Goal: Check status: Check status

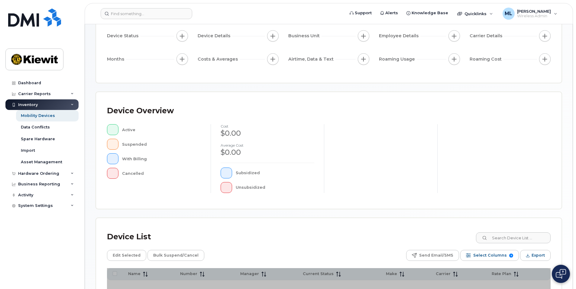
scroll to position [60, 0]
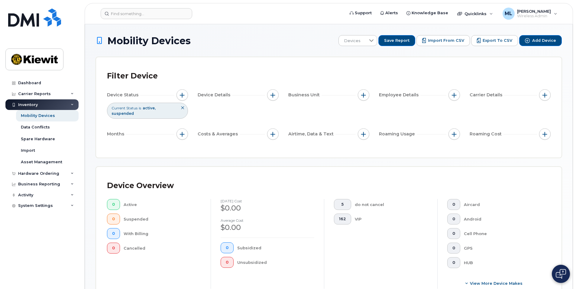
click at [181, 106] on icon at bounding box center [183, 108] width 4 height 4
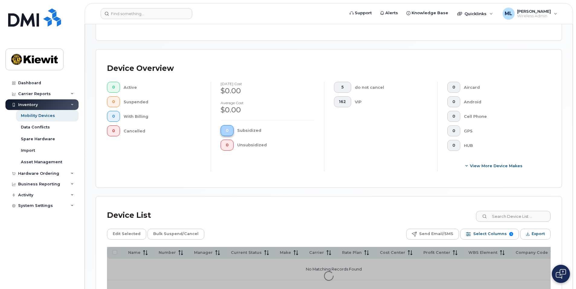
scroll to position [27, 0]
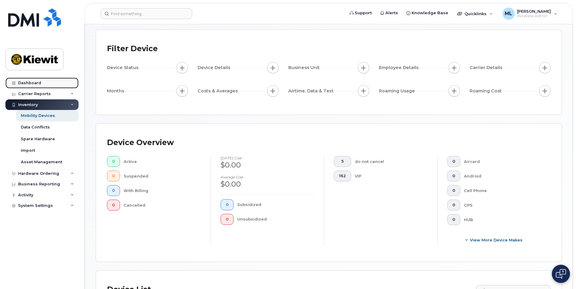
click at [38, 80] on link "Dashboard" at bounding box center [41, 82] width 73 height 11
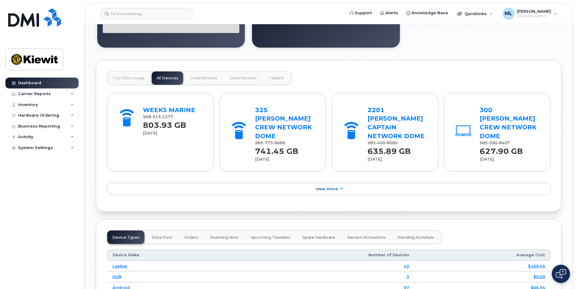
scroll to position [726, 0]
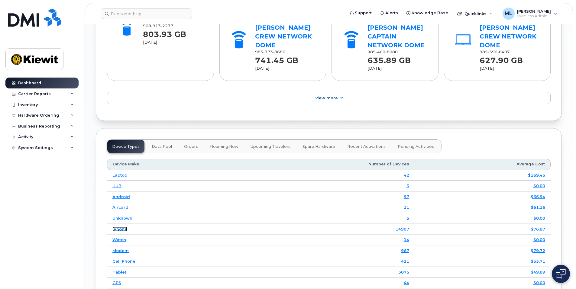
click at [122, 226] on link "iPhone" at bounding box center [120, 228] width 15 height 5
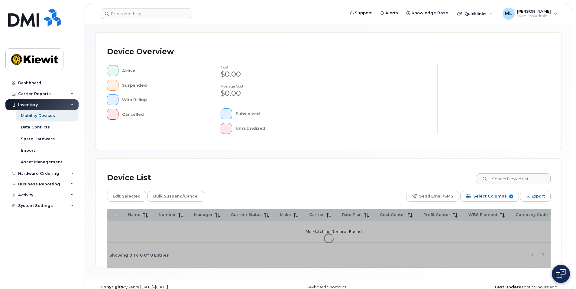
scroll to position [127, 0]
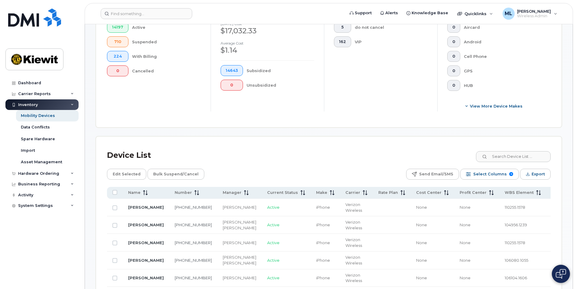
scroll to position [188, 0]
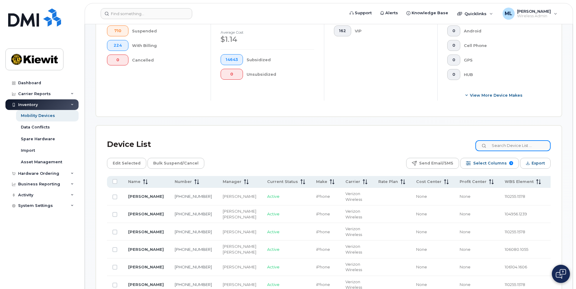
click at [504, 146] on input at bounding box center [513, 145] width 75 height 11
type input "[PERSON_NAME]"
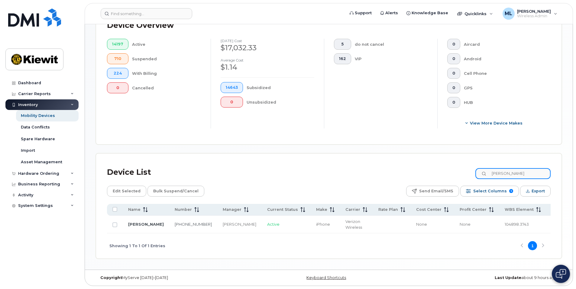
scroll to position [162, 0]
